Goal: Task Accomplishment & Management: Manage account settings

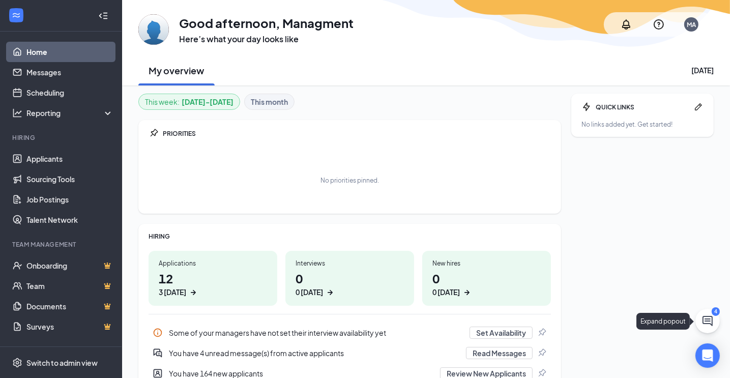
click at [702, 317] on icon "ChatActive" at bounding box center [708, 321] width 12 height 12
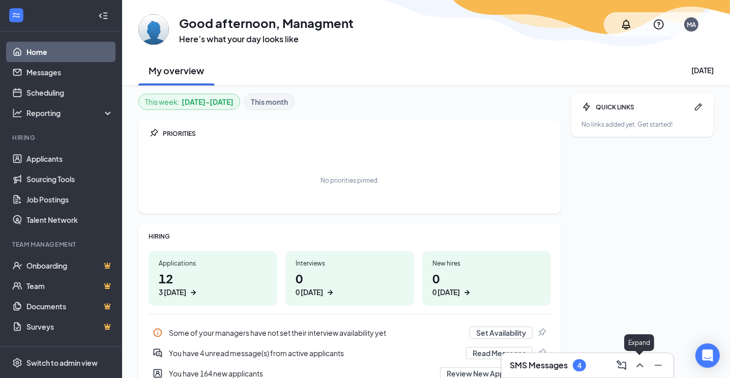
click at [637, 363] on icon "ChevronUp" at bounding box center [640, 365] width 12 height 12
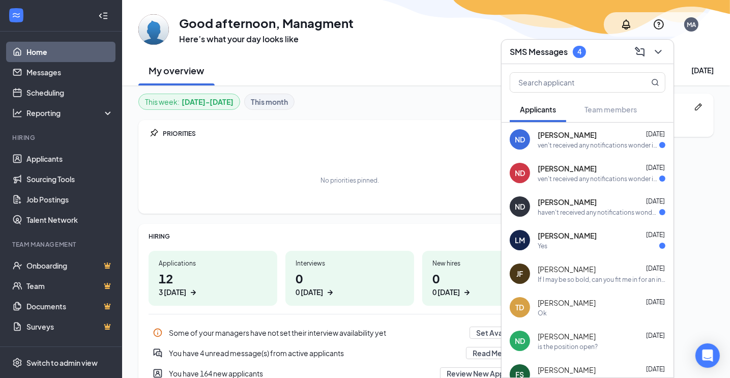
click at [573, 139] on span "[PERSON_NAME]" at bounding box center [567, 135] width 59 height 10
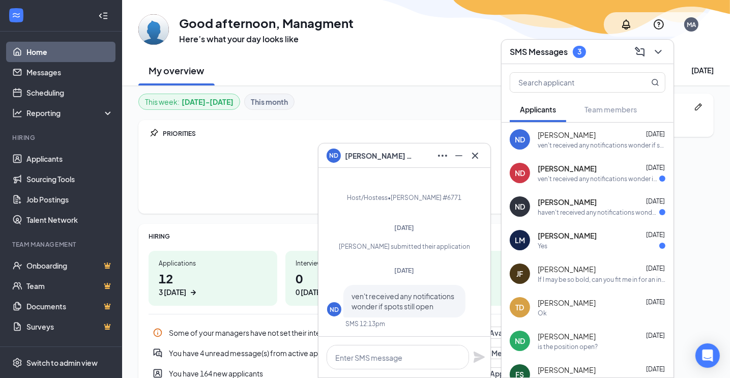
click at [599, 177] on div "ven't received any notifications wonder if spots still open" at bounding box center [599, 179] width 122 height 9
click at [599, 203] on div "Noah Dizon Oct 14" at bounding box center [602, 202] width 128 height 10
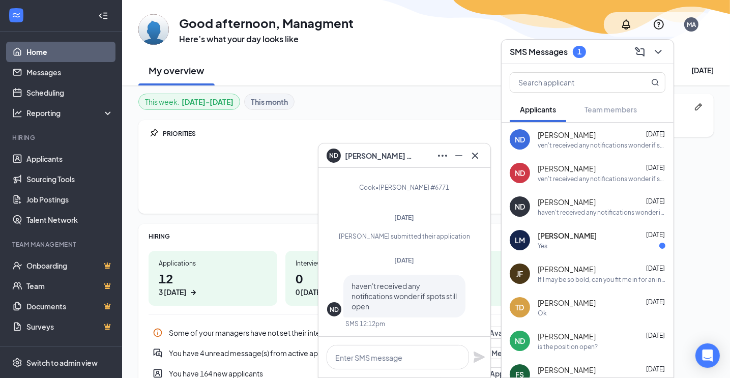
click at [589, 251] on div "LM Luis Montoya Oct 13 Yes" at bounding box center [588, 240] width 172 height 34
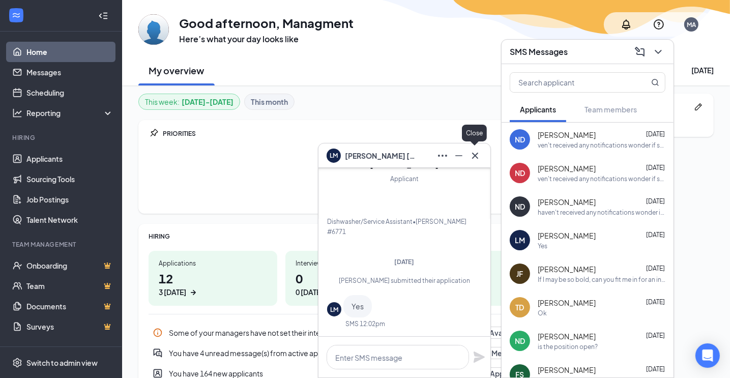
click at [473, 156] on icon "Cross" at bounding box center [475, 156] width 12 height 12
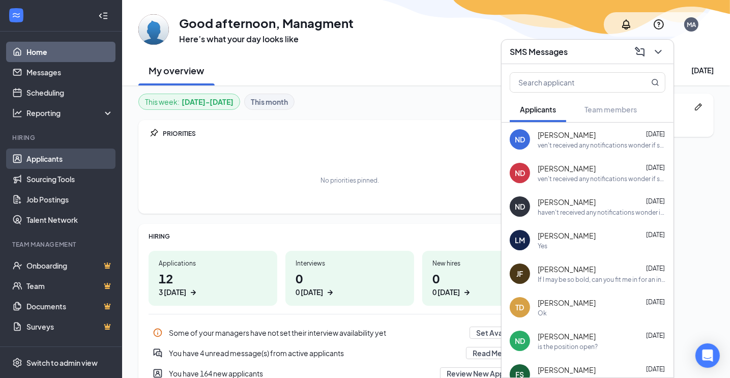
click at [71, 160] on link "Applicants" at bounding box center [69, 159] width 87 height 20
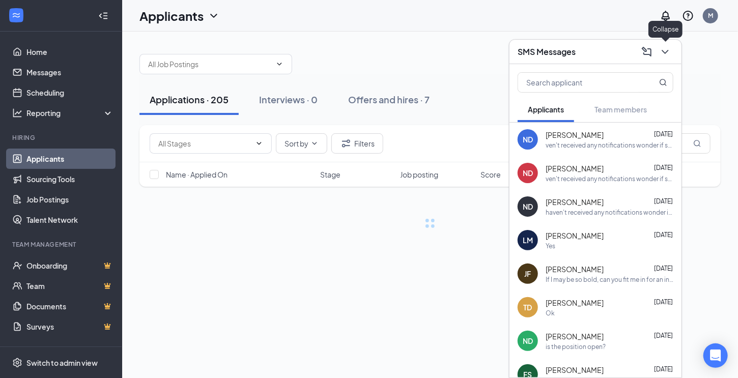
click at [665, 50] on icon "ChevronDown" at bounding box center [665, 52] width 12 height 12
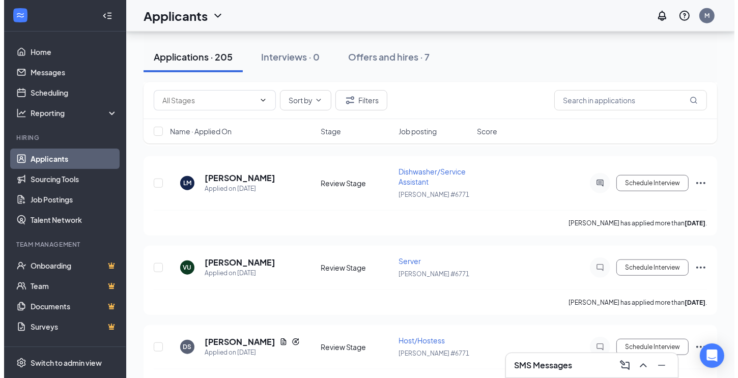
scroll to position [833, 0]
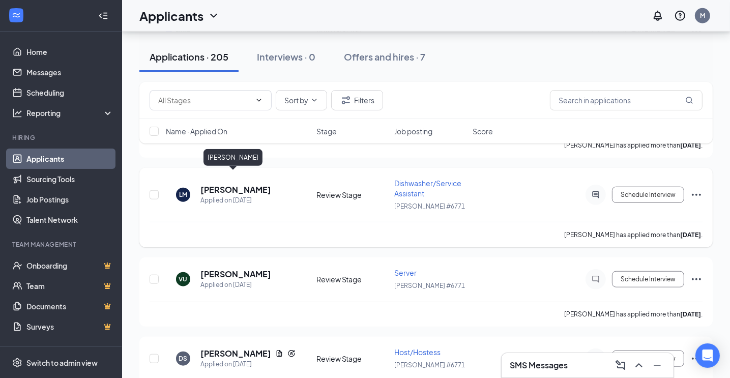
click at [218, 184] on h5 "[PERSON_NAME]" at bounding box center [236, 189] width 71 height 11
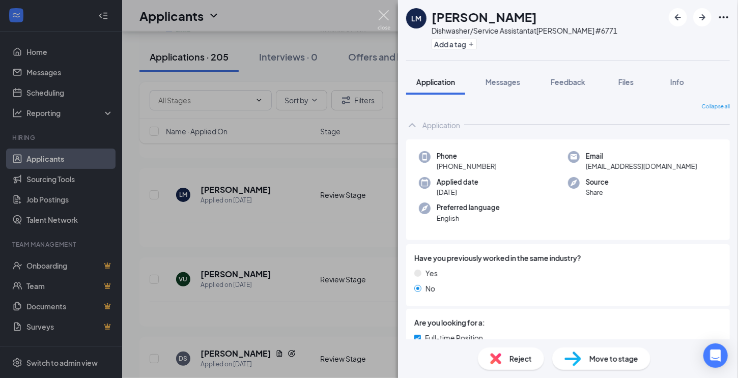
click at [383, 14] on img at bounding box center [384, 20] width 13 height 20
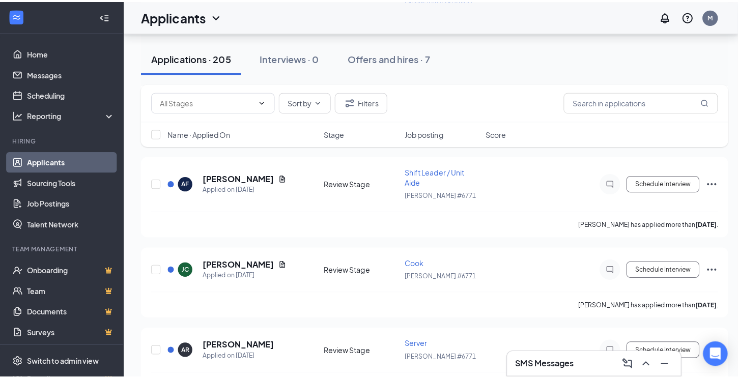
scroll to position [1771, 0]
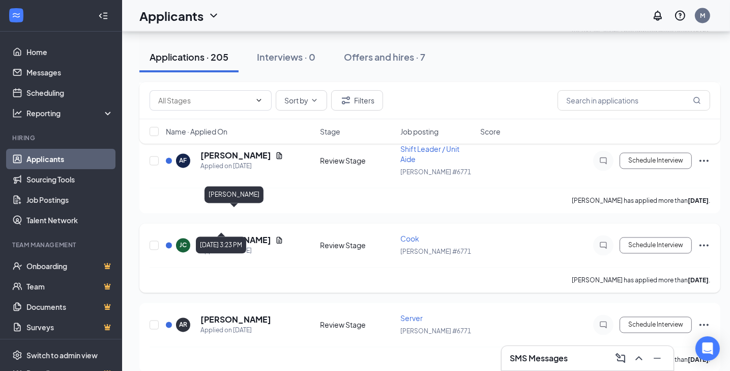
click at [224, 235] on h5 "[PERSON_NAME]" at bounding box center [236, 240] width 71 height 11
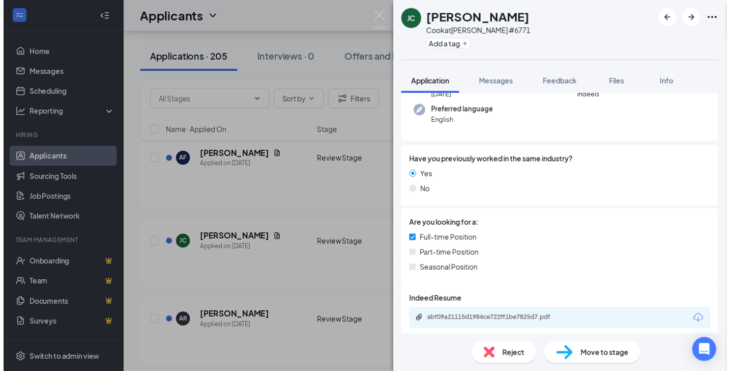
scroll to position [104, 0]
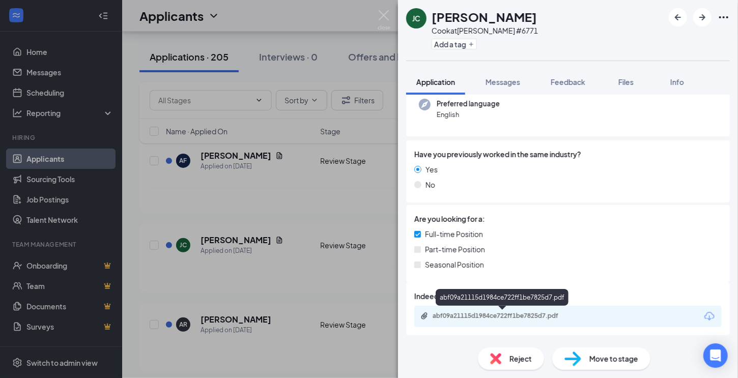
click at [493, 316] on div "abf09a21115d1984ce722ff1be7825d7.pdf" at bounding box center [504, 316] width 143 height 8
click at [381, 23] on img at bounding box center [384, 20] width 13 height 20
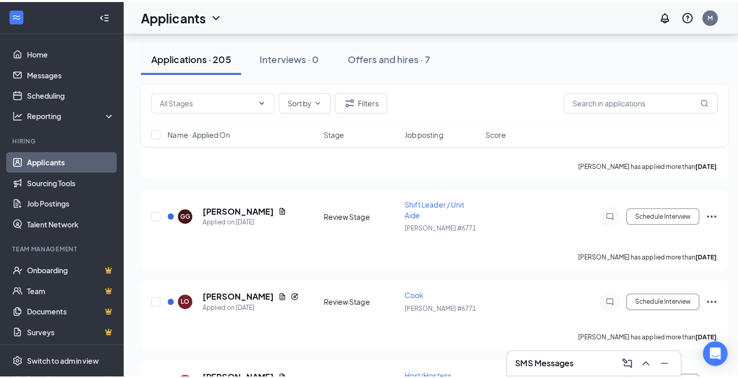
scroll to position [2563, 0]
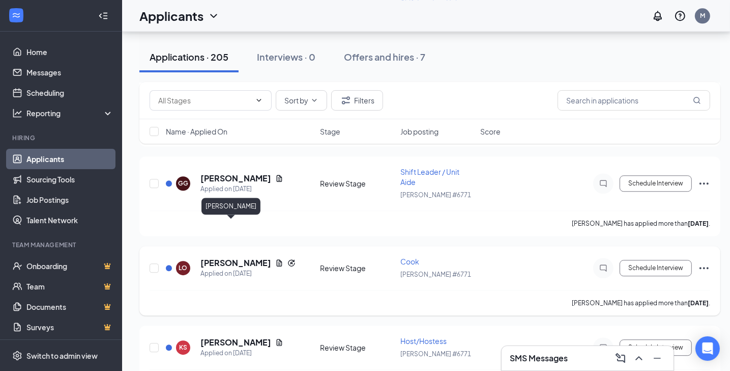
click at [221, 257] on h5 "[PERSON_NAME]" at bounding box center [236, 262] width 71 height 11
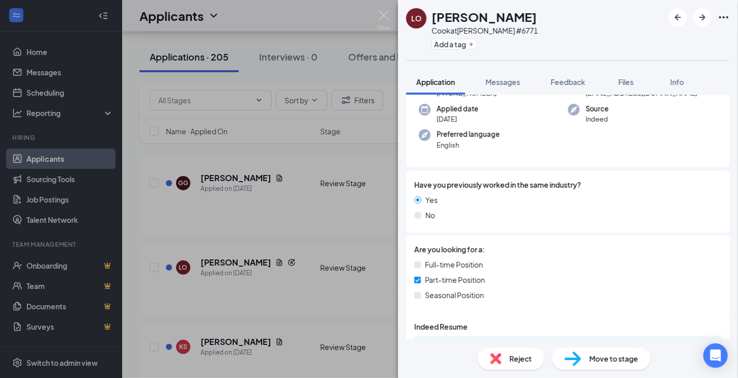
scroll to position [132, 0]
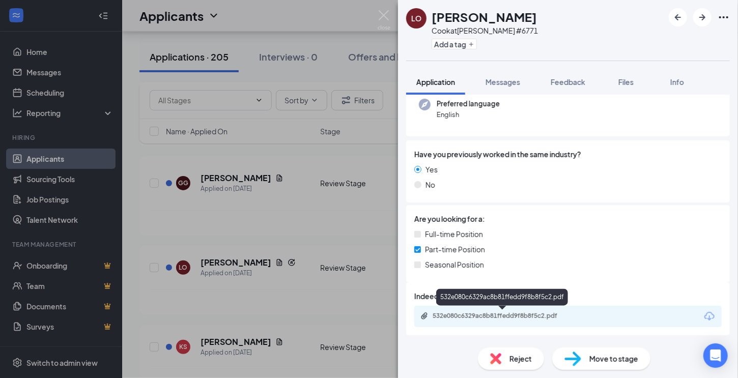
click at [493, 320] on div "532e080c6329ac8b81ffedd9f8b8f5c2.pdf" at bounding box center [502, 317] width 165 height 10
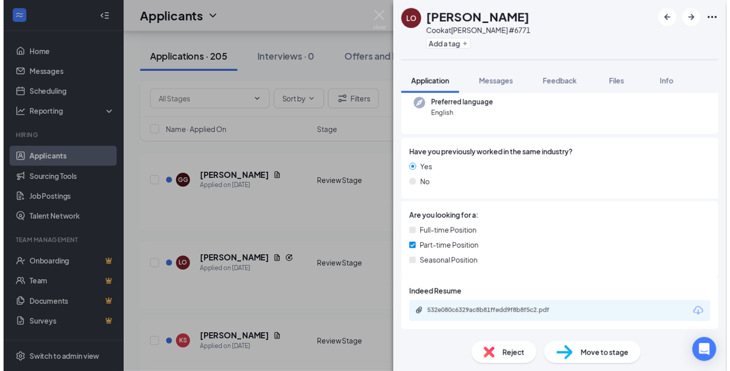
scroll to position [128, 0]
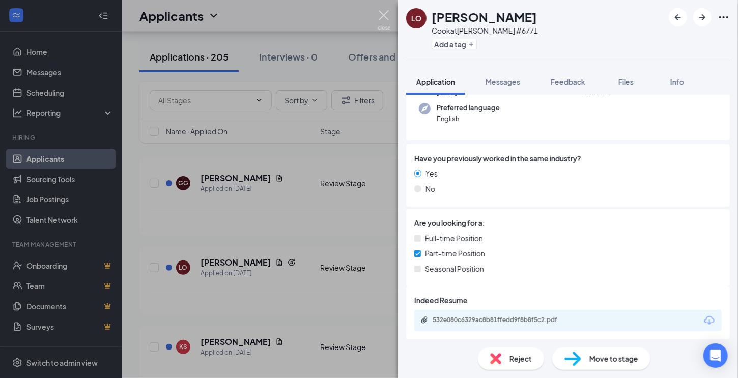
click at [382, 16] on img at bounding box center [384, 20] width 13 height 20
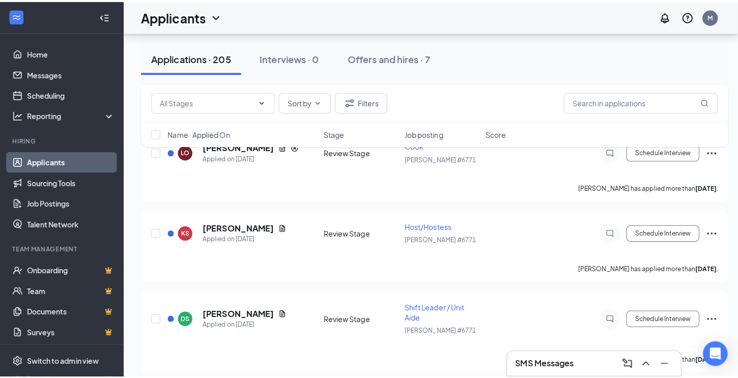
scroll to position [2774, 0]
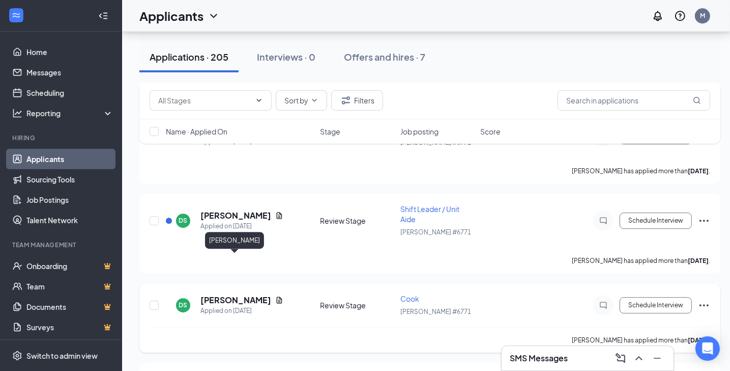
click at [235, 294] on h5 "[PERSON_NAME]" at bounding box center [236, 299] width 71 height 11
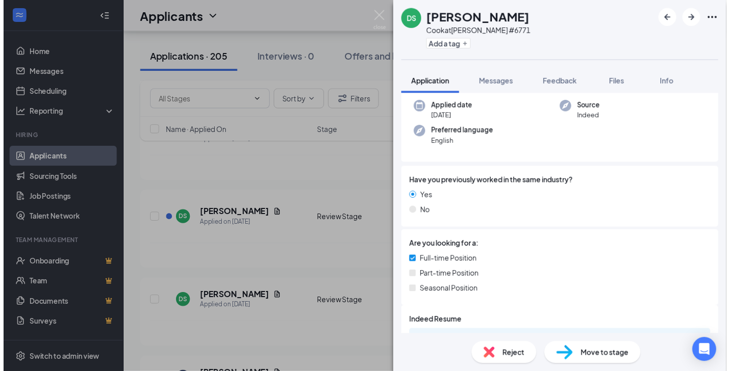
scroll to position [132, 0]
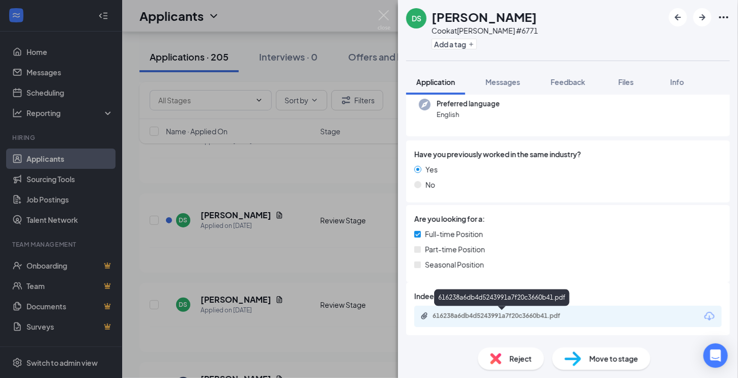
click at [530, 313] on div "616238a6db4d5243991a7f20c3660b41.pdf" at bounding box center [504, 316] width 143 height 8
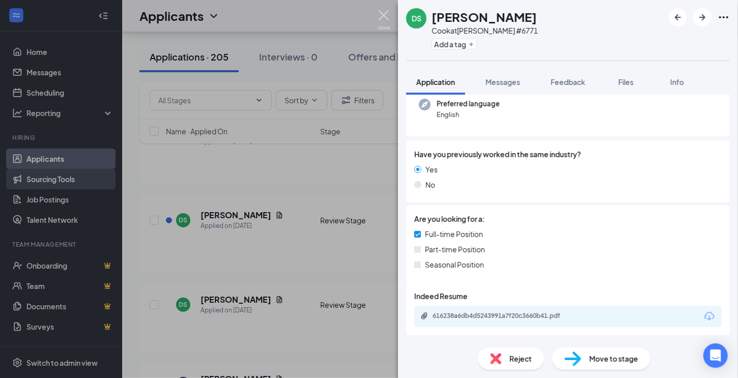
click at [386, 20] on img at bounding box center [384, 20] width 13 height 20
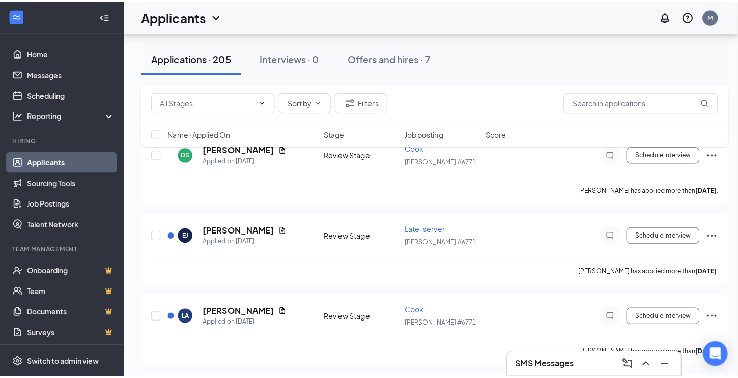
scroll to position [2933, 0]
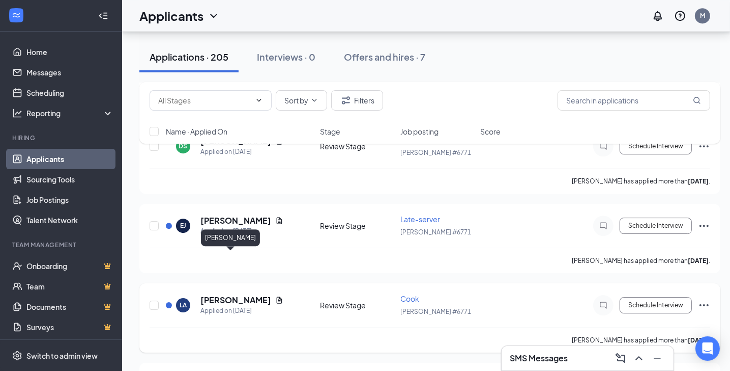
click at [216, 294] on h5 "[PERSON_NAME]" at bounding box center [236, 299] width 71 height 11
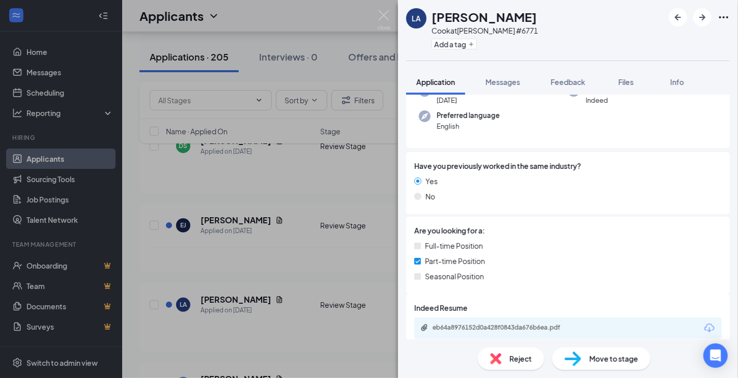
scroll to position [104, 0]
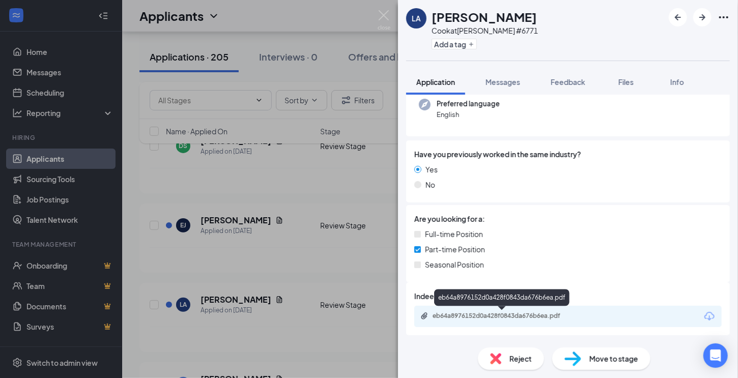
click at [546, 315] on div "eb64a8976152d0a428f0843da676b6ea.pdf" at bounding box center [504, 316] width 143 height 8
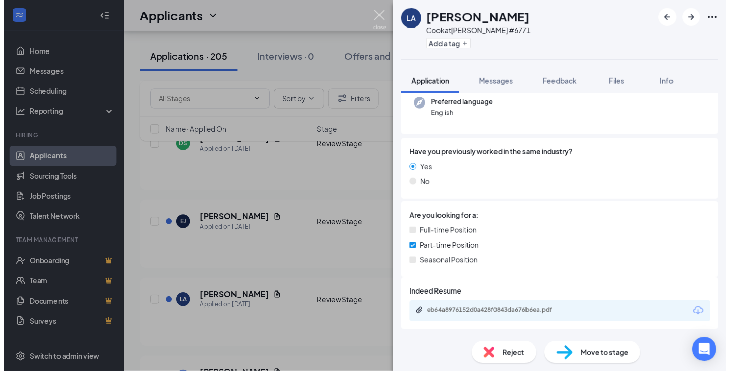
scroll to position [100, 0]
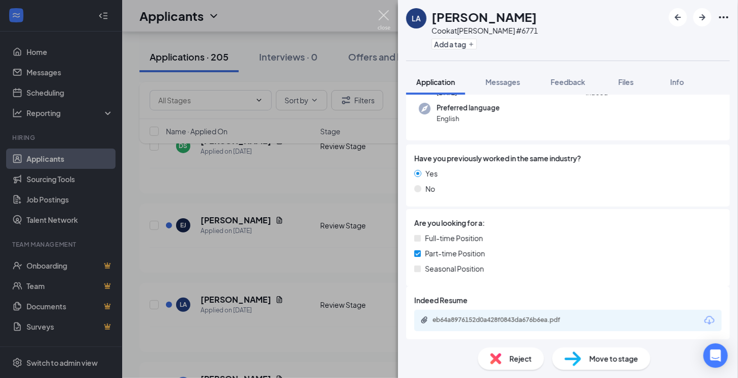
click at [383, 17] on img at bounding box center [384, 20] width 13 height 20
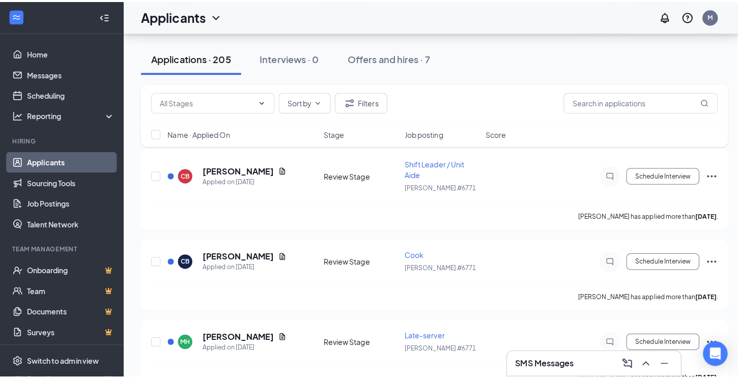
scroll to position [3587, 0]
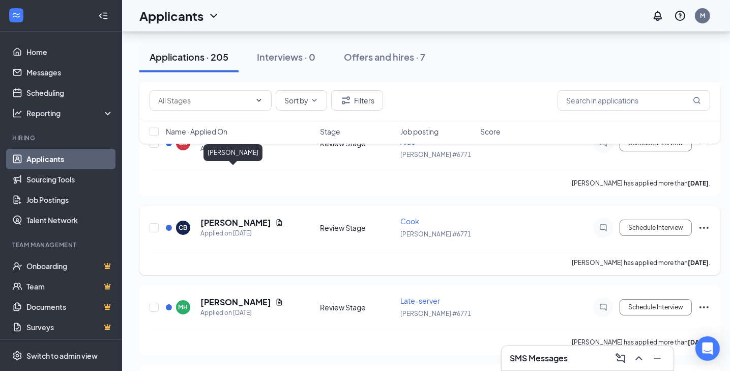
click at [235, 217] on h5 "[PERSON_NAME]" at bounding box center [236, 222] width 71 height 11
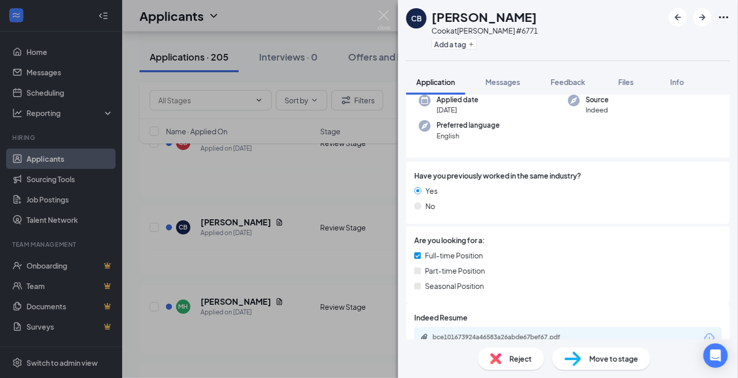
scroll to position [132, 0]
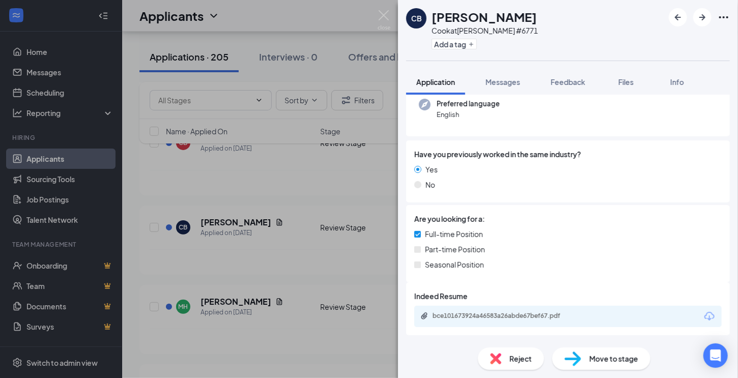
click at [516, 313] on div "bce101673924a46583a26abde67bef67.pdf" at bounding box center [504, 316] width 143 height 8
click at [384, 14] on img at bounding box center [384, 20] width 13 height 20
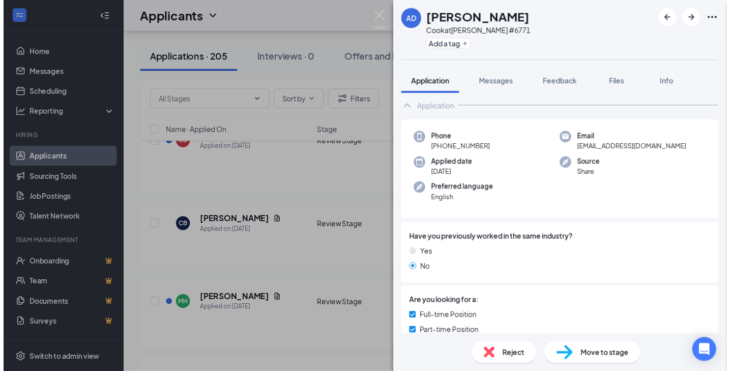
scroll to position [75, 0]
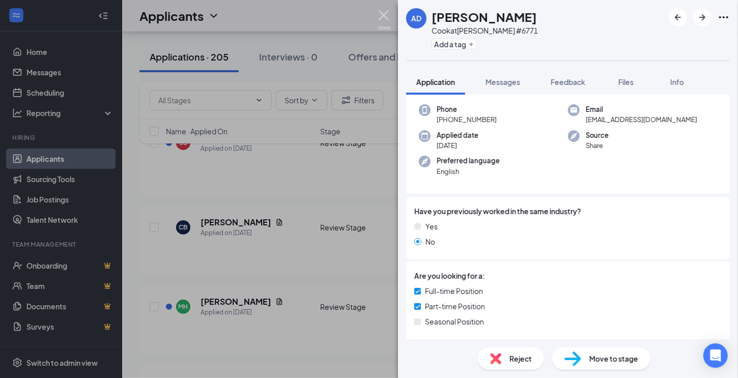
click at [381, 15] on img at bounding box center [384, 20] width 13 height 20
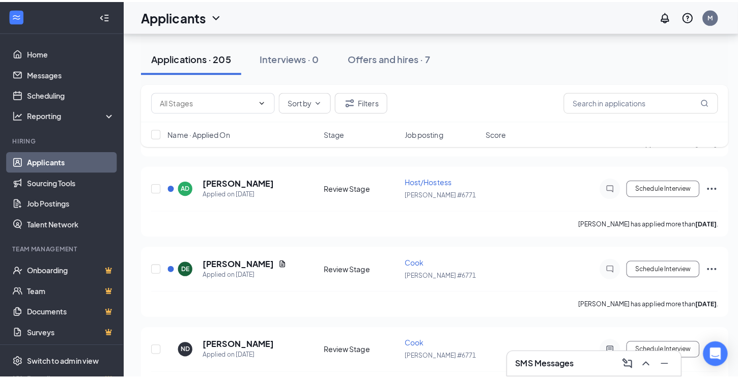
scroll to position [3873, 0]
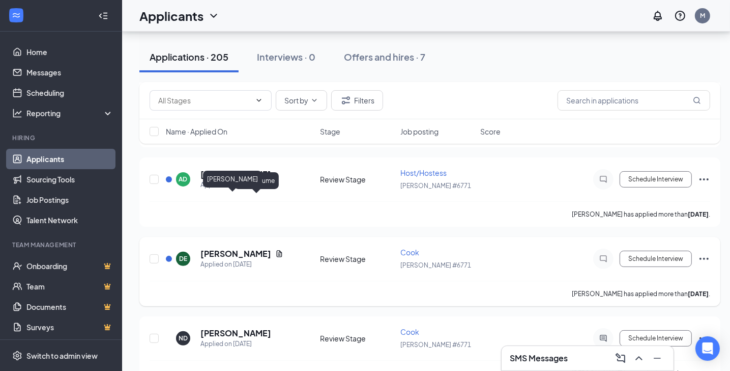
click at [234, 248] on h5 "[PERSON_NAME]" at bounding box center [236, 253] width 71 height 11
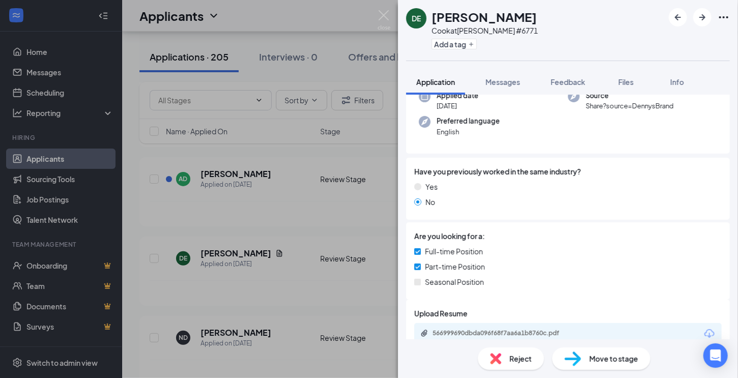
scroll to position [123, 0]
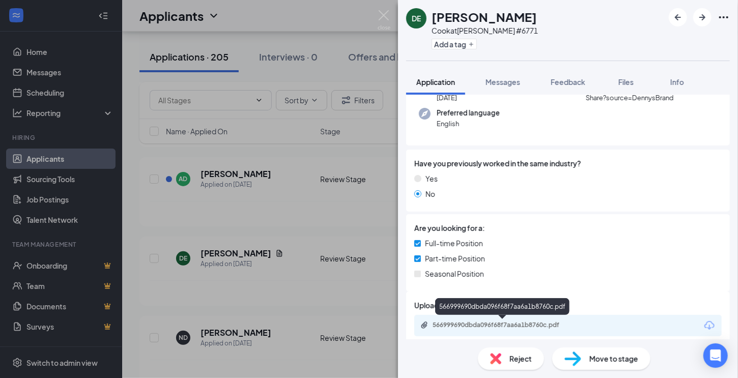
click at [517, 321] on div "566999690dbda096f68f7aa6a1b8760c.pdf" at bounding box center [504, 325] width 143 height 8
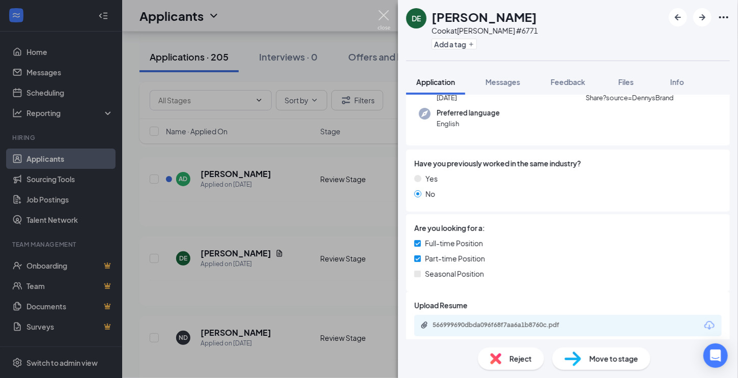
click at [381, 19] on img at bounding box center [384, 20] width 13 height 20
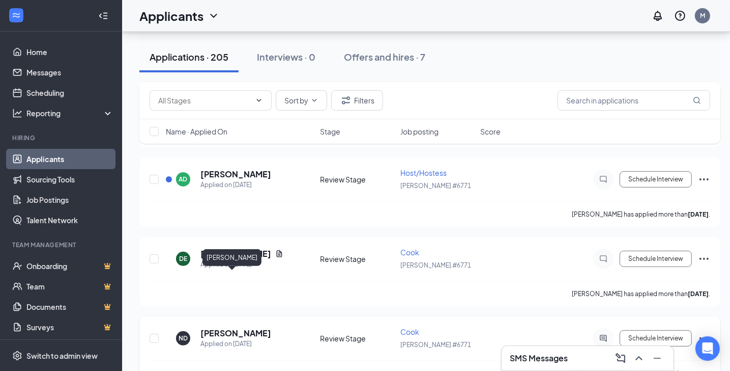
click at [216, 327] on h5 "[PERSON_NAME]" at bounding box center [236, 332] width 71 height 11
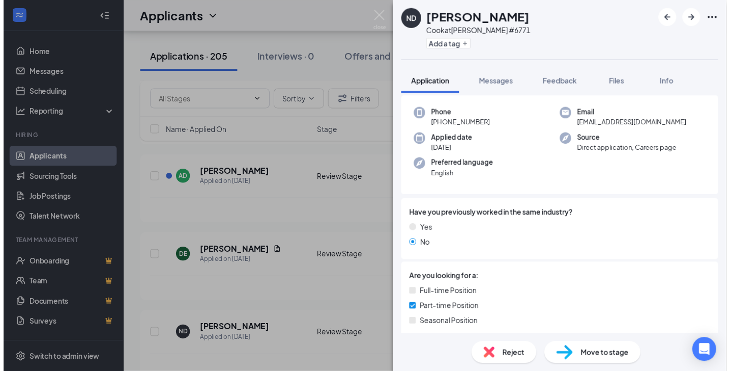
scroll to position [75, 0]
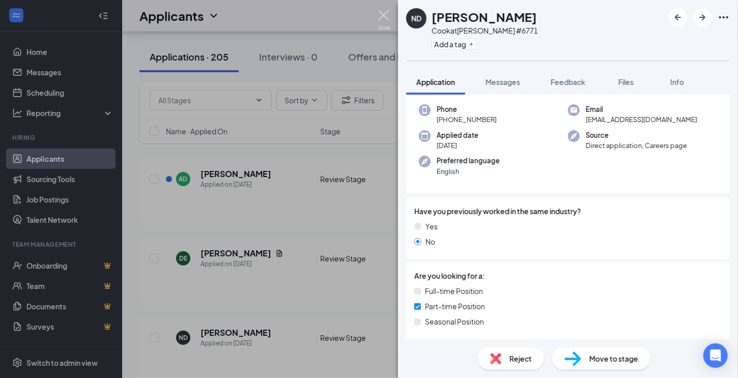
click at [384, 13] on img at bounding box center [384, 20] width 13 height 20
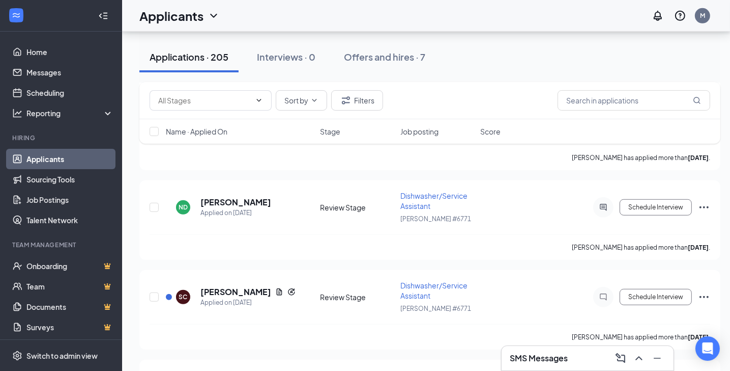
scroll to position [4253, 0]
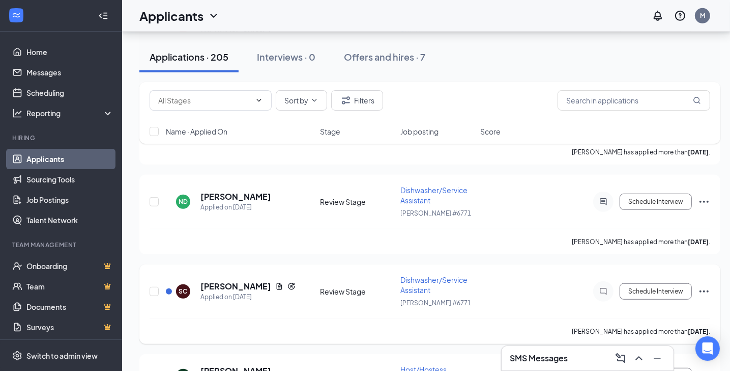
click at [417, 274] on div "Dishwasher/Service Assistant" at bounding box center [438, 284] width 74 height 20
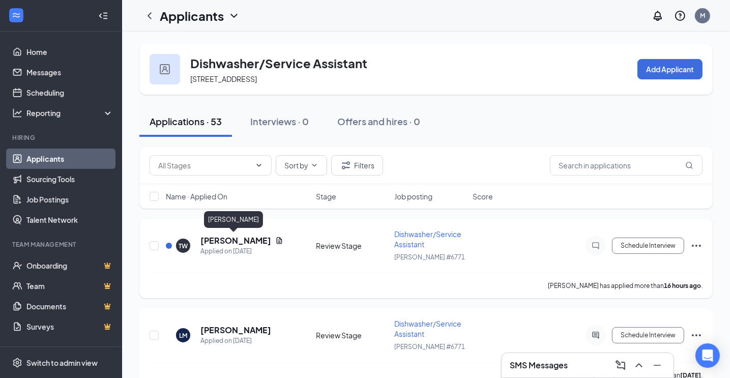
click at [218, 240] on h5 "[PERSON_NAME]" at bounding box center [236, 240] width 71 height 11
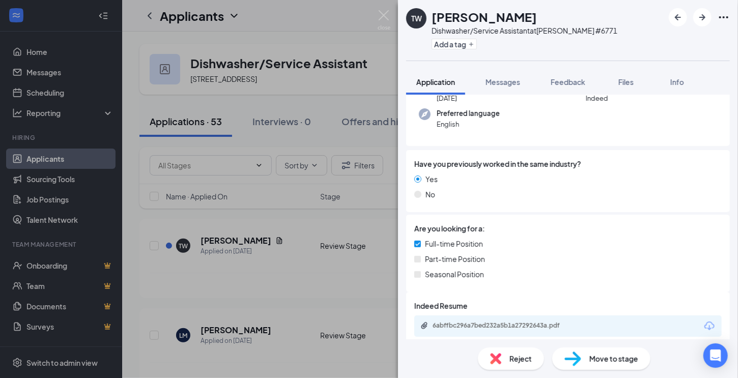
scroll to position [132, 0]
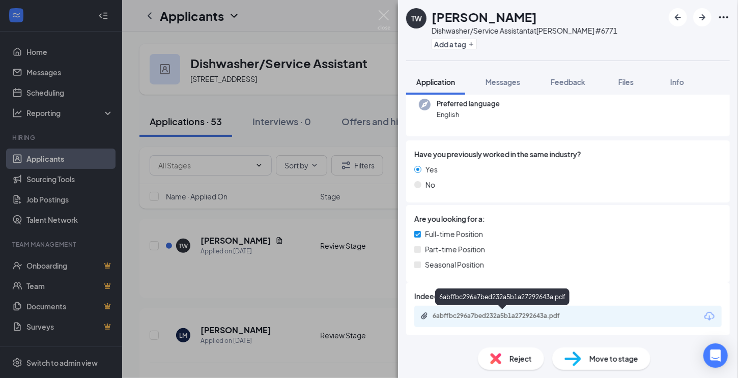
click at [485, 316] on div "6abffbc296a7bed232a5b1a27292643a.pdf" at bounding box center [504, 316] width 143 height 8
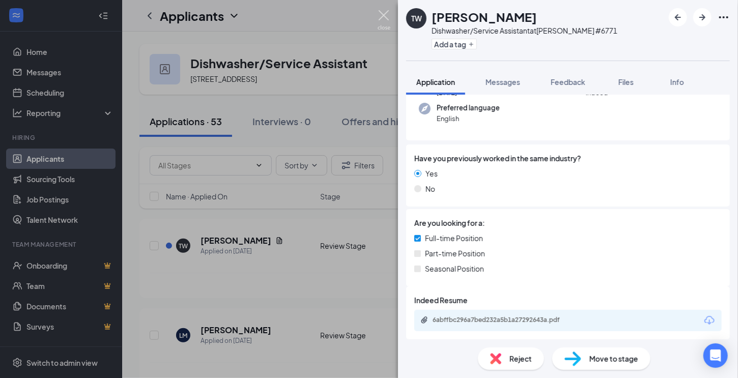
click at [383, 15] on img at bounding box center [384, 20] width 13 height 20
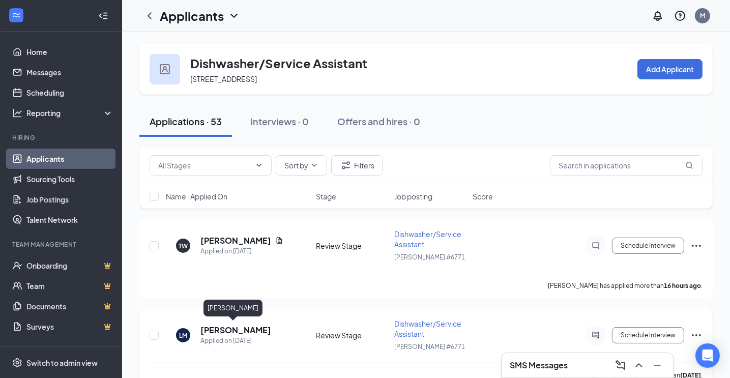
click at [221, 327] on h5 "[PERSON_NAME]" at bounding box center [236, 330] width 71 height 11
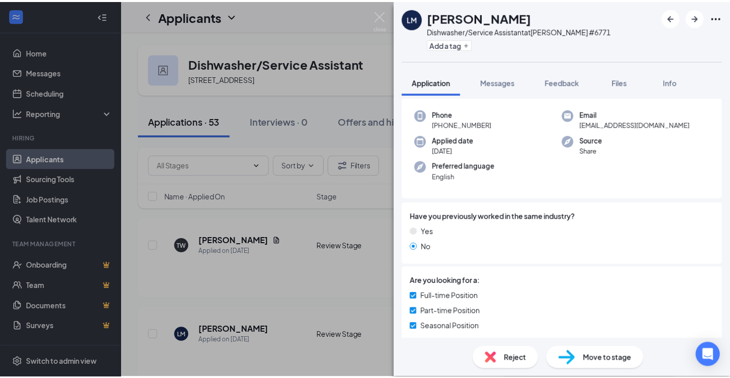
scroll to position [47, 0]
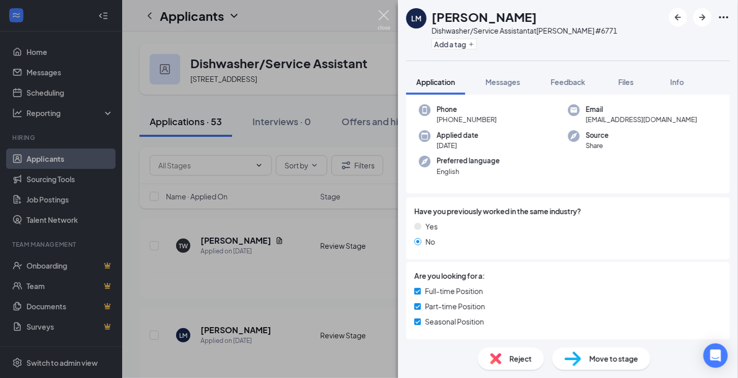
click at [385, 13] on img at bounding box center [384, 20] width 13 height 20
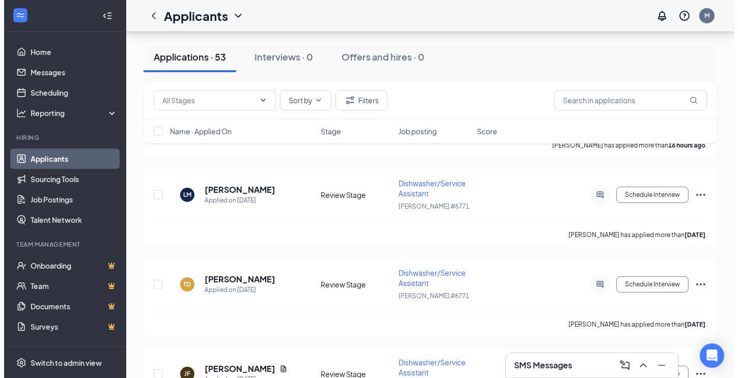
scroll to position [173, 0]
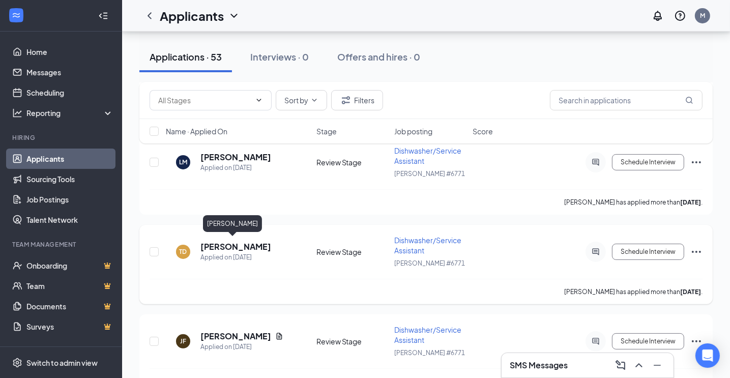
click at [240, 248] on h5 "[PERSON_NAME]" at bounding box center [236, 246] width 71 height 11
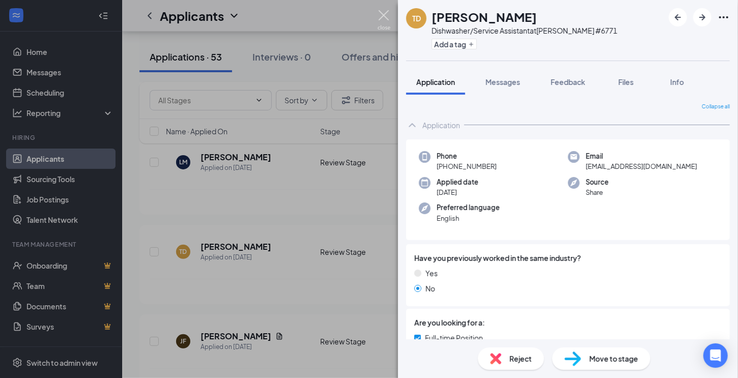
click at [383, 11] on img at bounding box center [384, 20] width 13 height 20
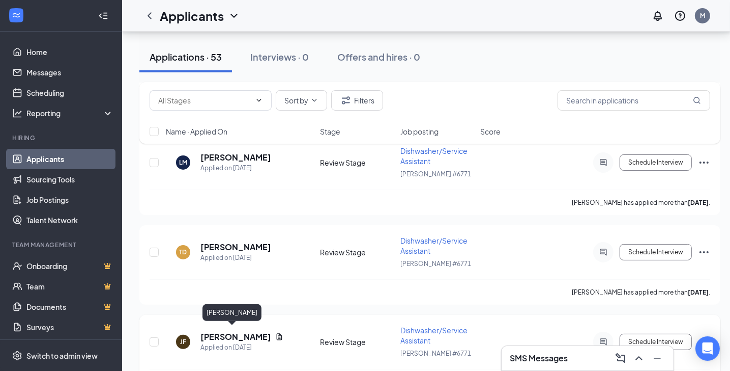
click at [220, 333] on h5 "[PERSON_NAME]" at bounding box center [236, 336] width 71 height 11
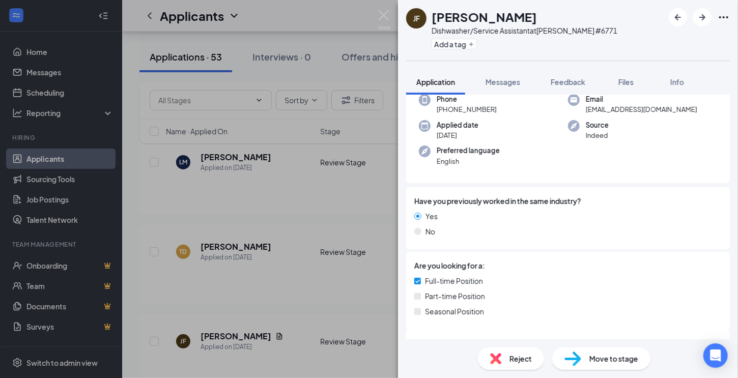
scroll to position [132, 0]
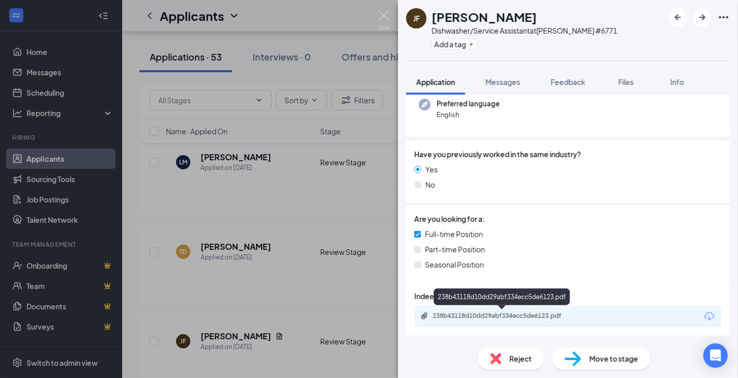
click at [500, 316] on div "238b43118d10dd29abf334ecc5de6123.pdf" at bounding box center [504, 316] width 143 height 8
